Goal: Book appointment/travel/reservation

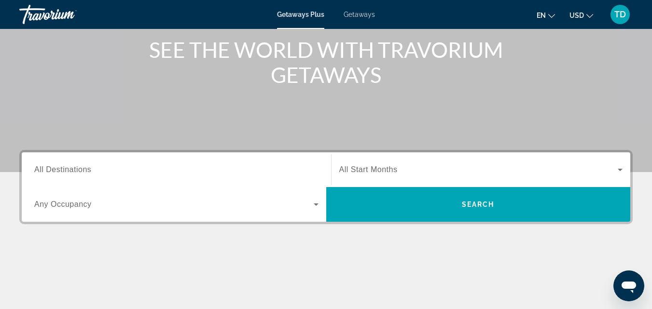
scroll to position [145, 0]
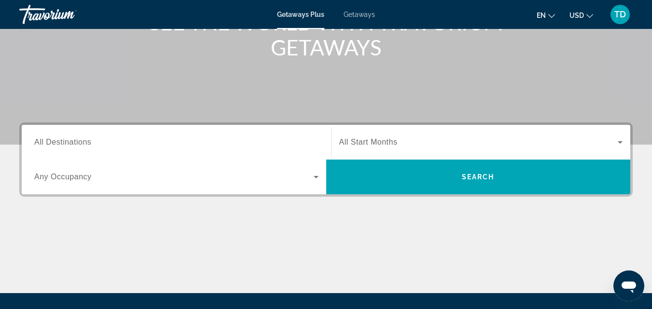
click at [87, 140] on span "All Destinations" at bounding box center [62, 142] width 57 height 8
click at [87, 140] on input "Destination All Destinations" at bounding box center [176, 143] width 284 height 12
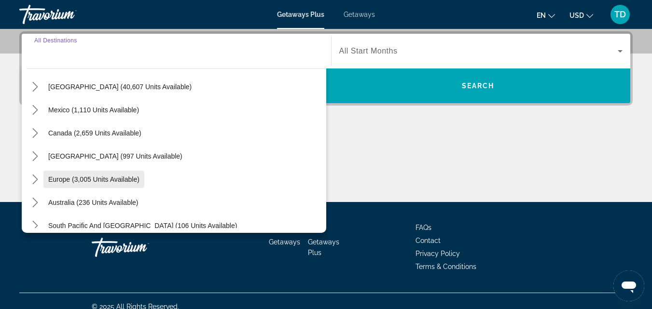
scroll to position [48, 0]
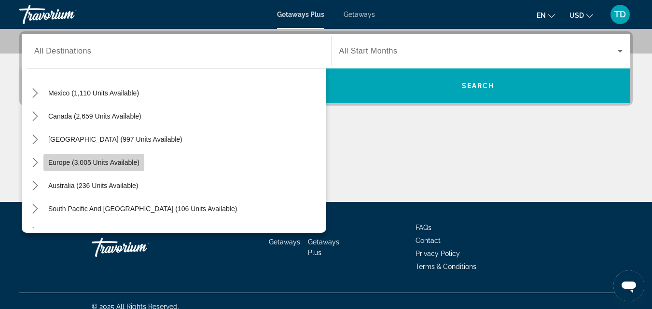
click at [97, 158] on span "Select destination: Europe (3,005 units available)" at bounding box center [93, 162] width 101 height 23
type input "**********"
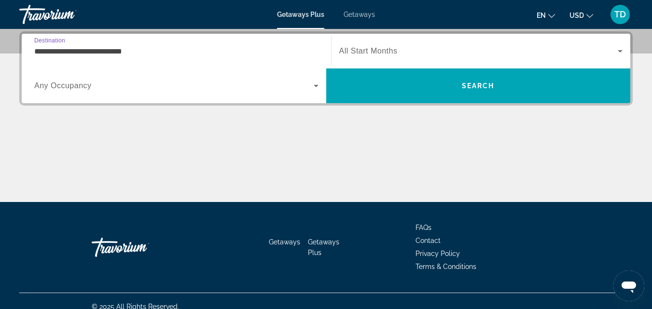
scroll to position [188, 0]
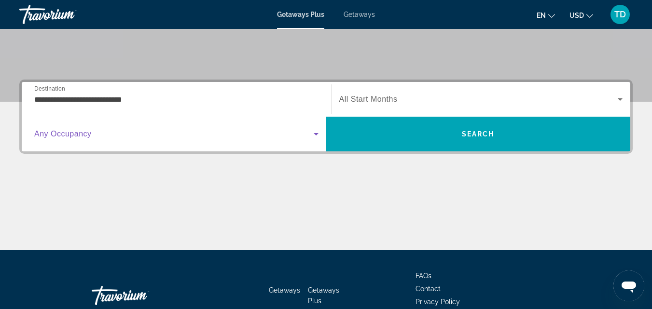
click at [315, 135] on icon "Search widget" at bounding box center [316, 134] width 12 height 12
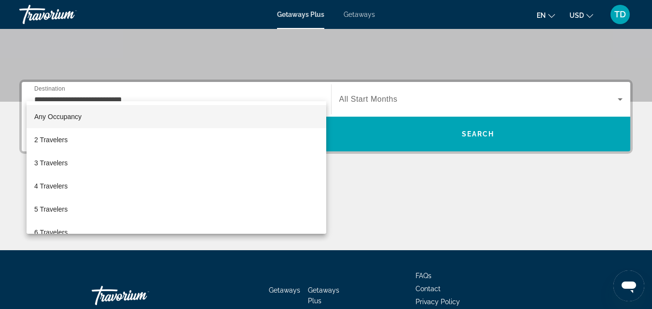
scroll to position [236, 0]
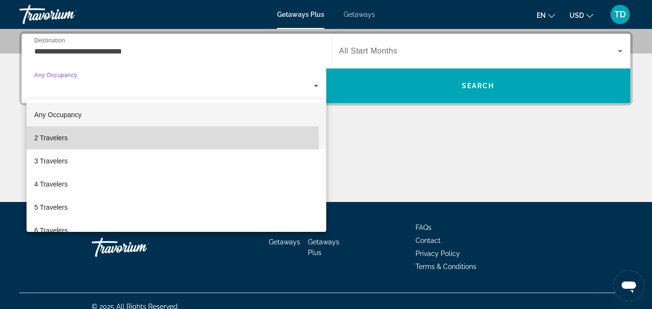
click at [76, 138] on mat-option "2 Travelers" at bounding box center [177, 137] width 300 height 23
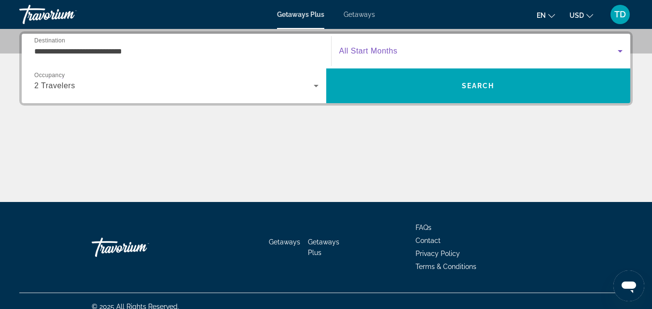
click at [404, 50] on span "Search widget" at bounding box center [478, 51] width 279 height 12
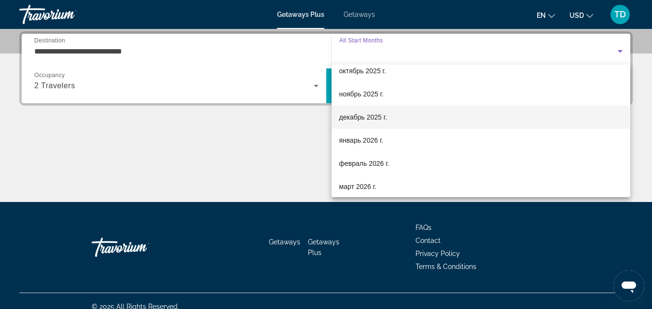
scroll to position [48, 0]
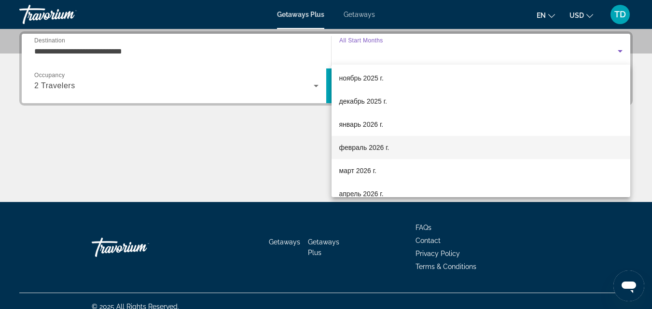
click at [388, 146] on span "февраль 2026 г." at bounding box center [364, 148] width 50 height 12
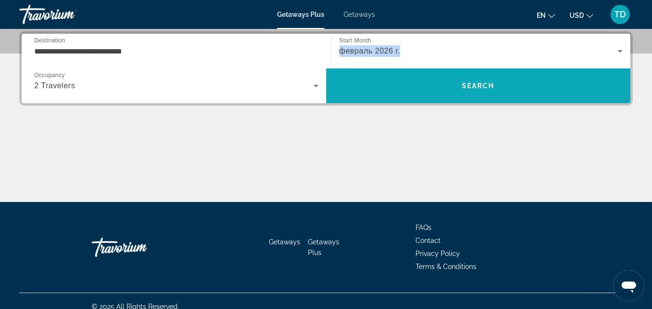
click at [454, 79] on span "Search" at bounding box center [478, 85] width 305 height 23
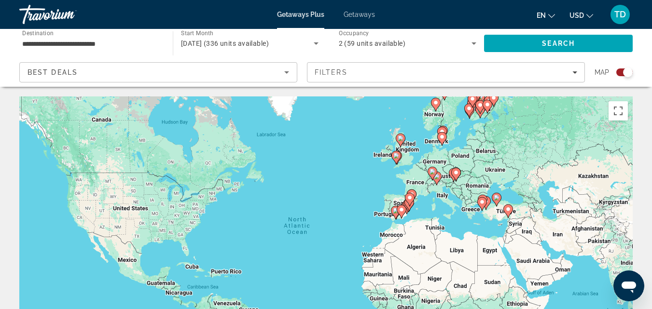
click at [617, 73] on div "Search widget" at bounding box center [624, 73] width 16 height 8
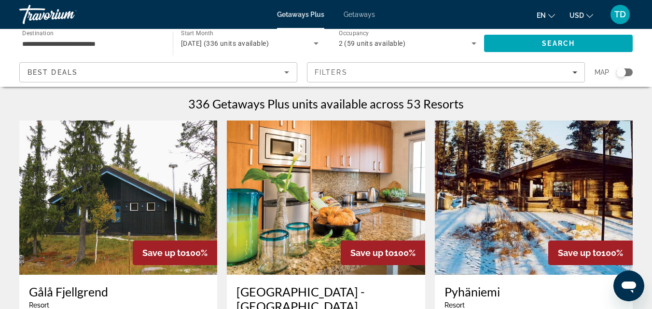
click at [617, 73] on div "Search widget" at bounding box center [621, 73] width 10 height 10
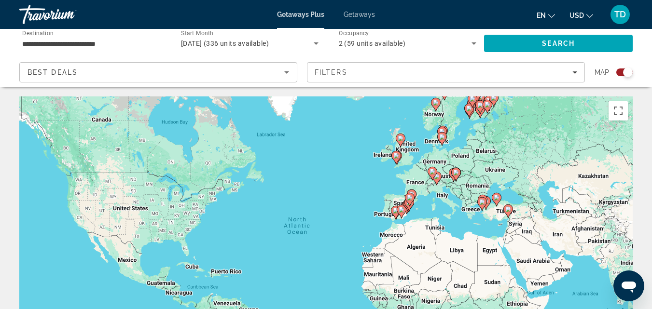
click at [620, 71] on div "Search widget" at bounding box center [624, 73] width 16 height 8
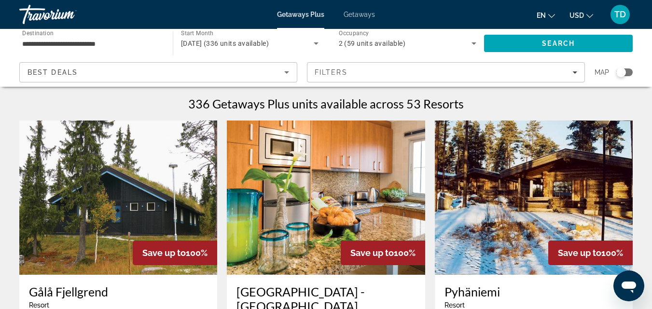
click at [620, 71] on div "Search widget" at bounding box center [621, 73] width 10 height 10
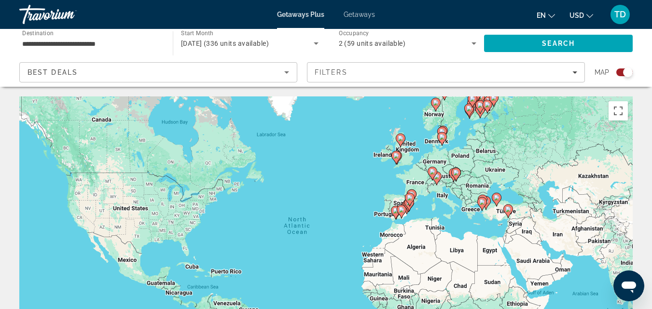
click at [618, 73] on div "Search widget" at bounding box center [624, 73] width 16 height 8
click at [623, 73] on div "Search widget" at bounding box center [628, 73] width 10 height 10
click at [628, 70] on div "Search widget" at bounding box center [628, 73] width 10 height 10
